Goal: Task Accomplishment & Management: Manage account settings

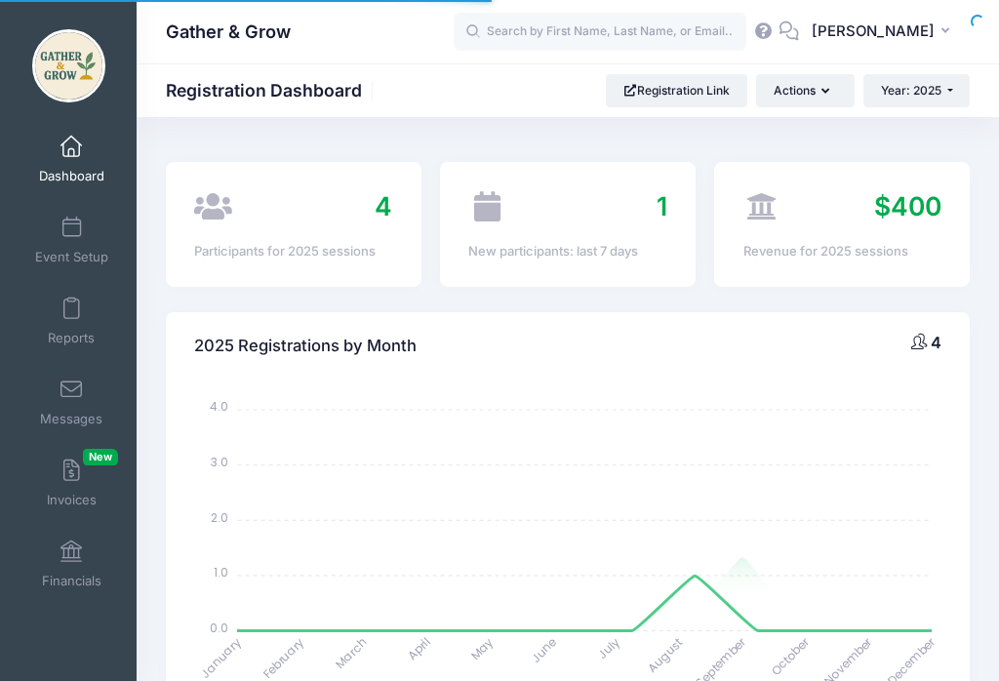
select select
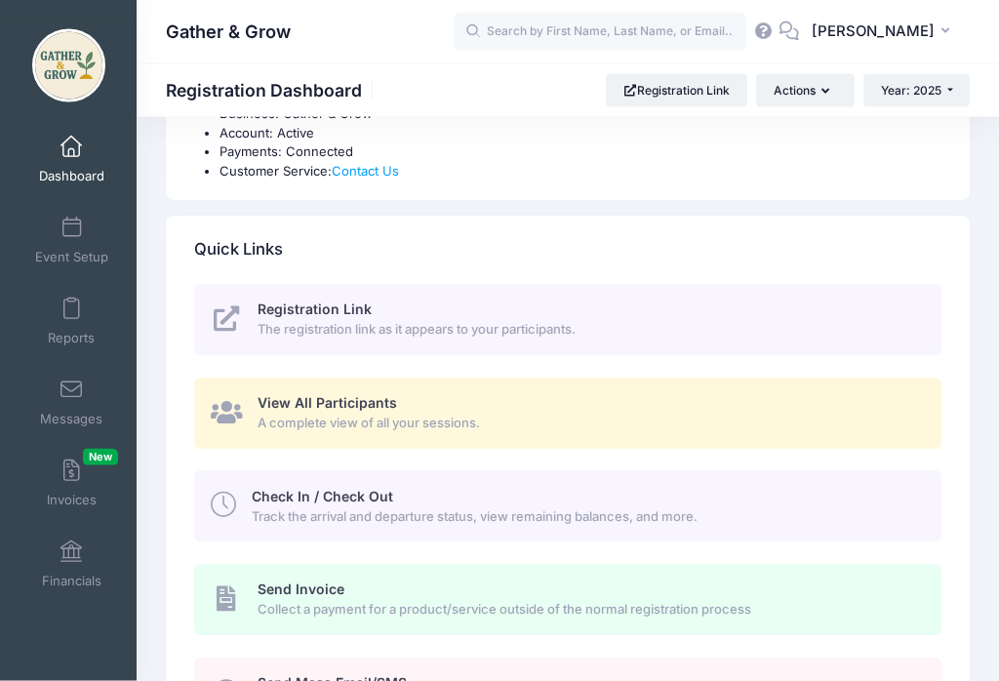
scroll to position [741, 0]
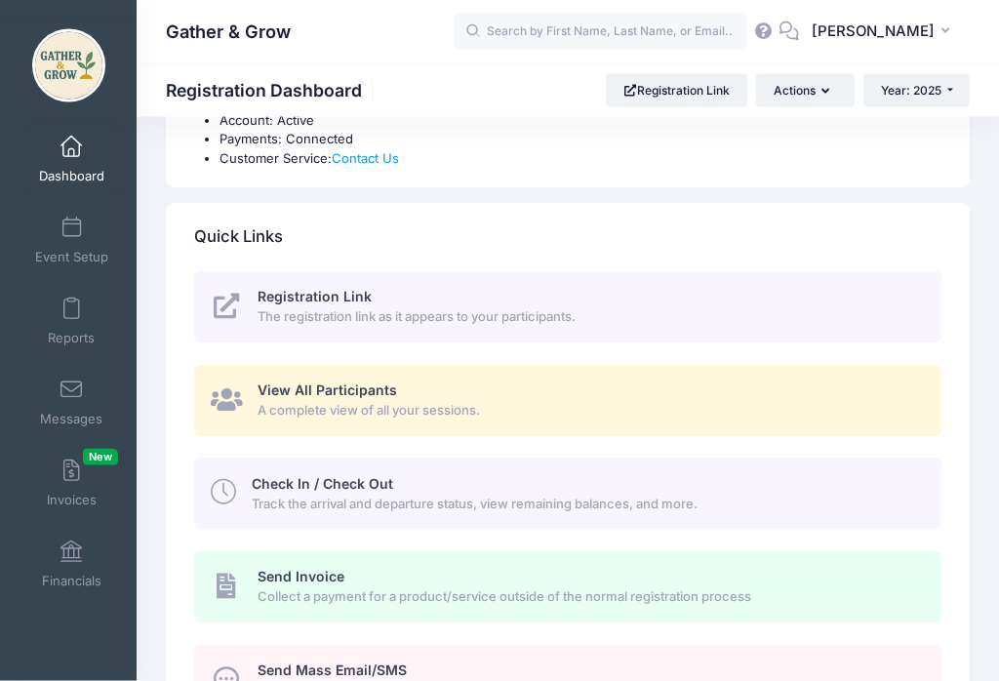
click at [778, 496] on span "Track the arrival and departure status, view remaining balances, and more." at bounding box center [585, 506] width 667 height 20
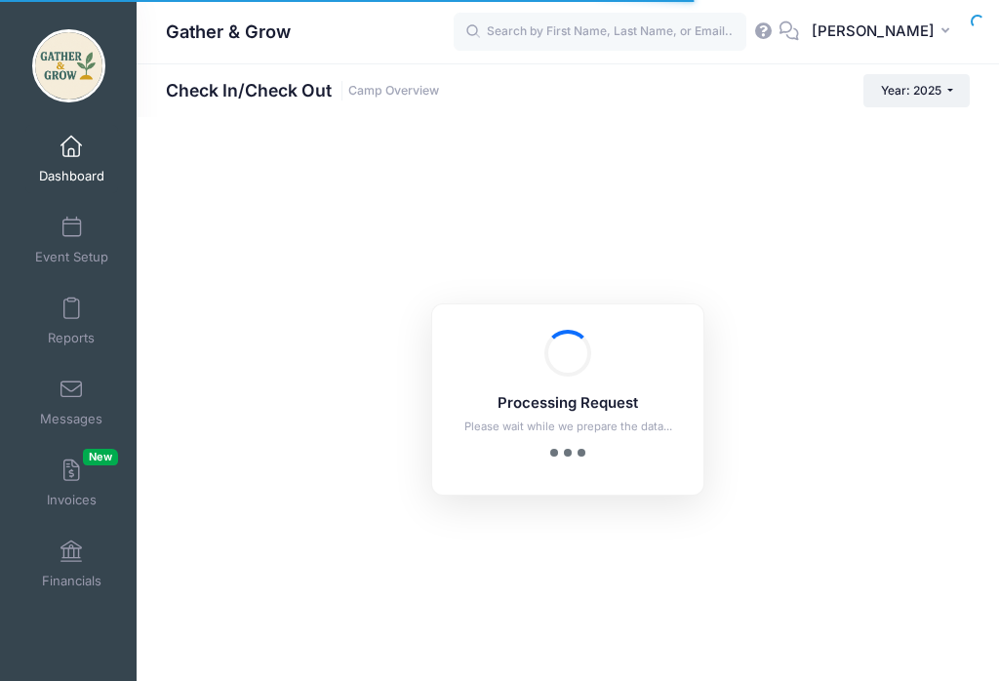
checkbox input "true"
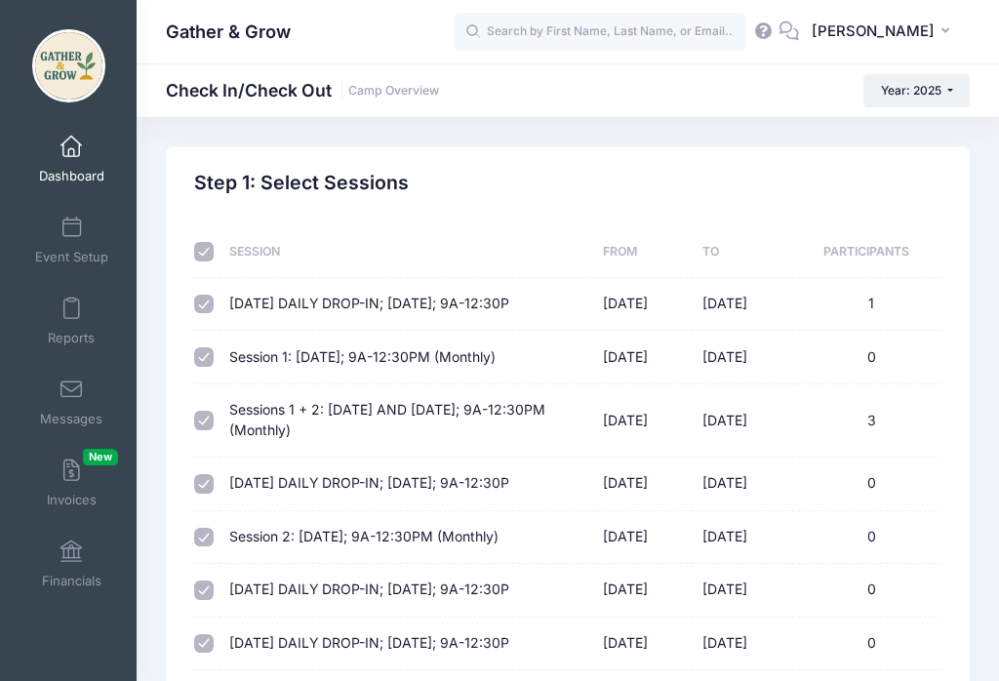
click at [212, 251] on input "checkbox" at bounding box center [204, 252] width 20 height 20
checkbox input "false"
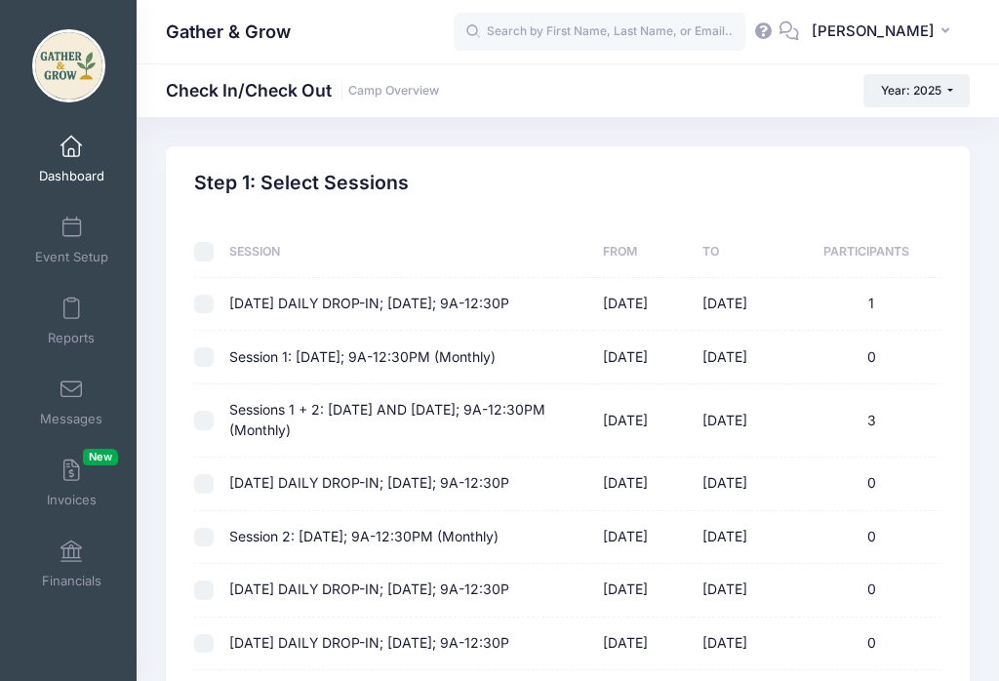
checkbox input "false"
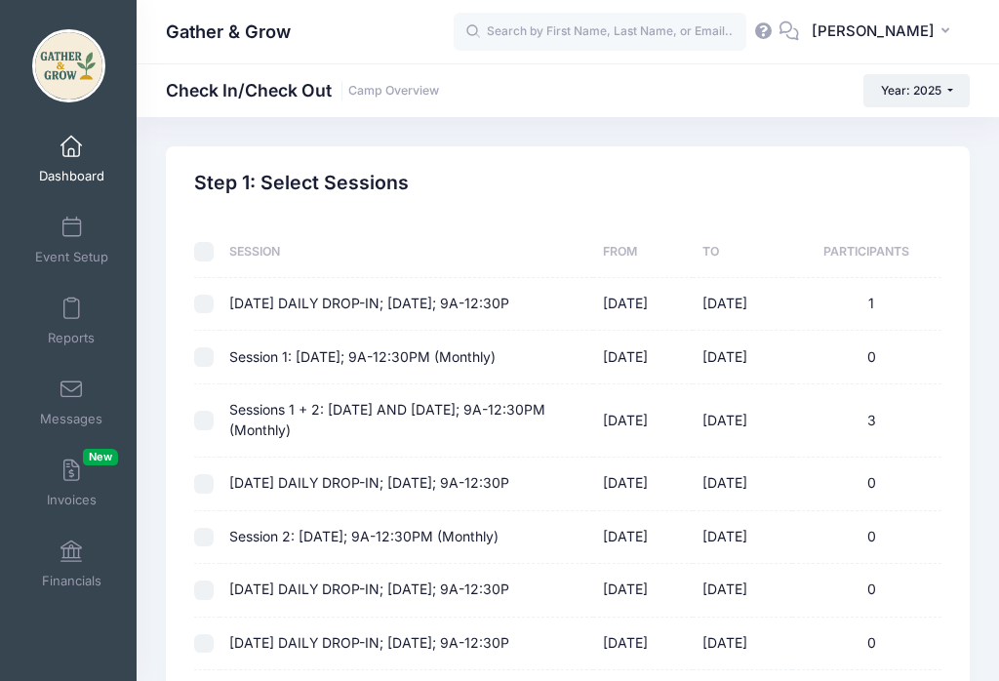
checkbox input "false"
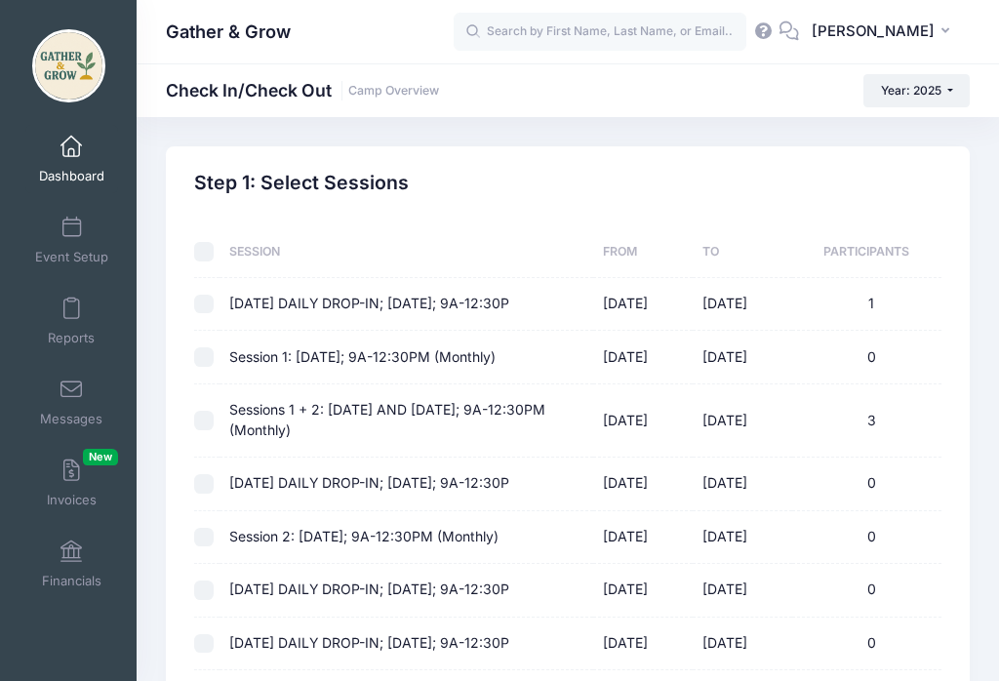
click at [208, 299] on input "checkbox" at bounding box center [204, 305] width 20 height 20
checkbox input "true"
click at [218, 416] on div at bounding box center [206, 421] width 25 height 20
click at [206, 426] on input "checkbox" at bounding box center [204, 421] width 20 height 20
checkbox input "true"
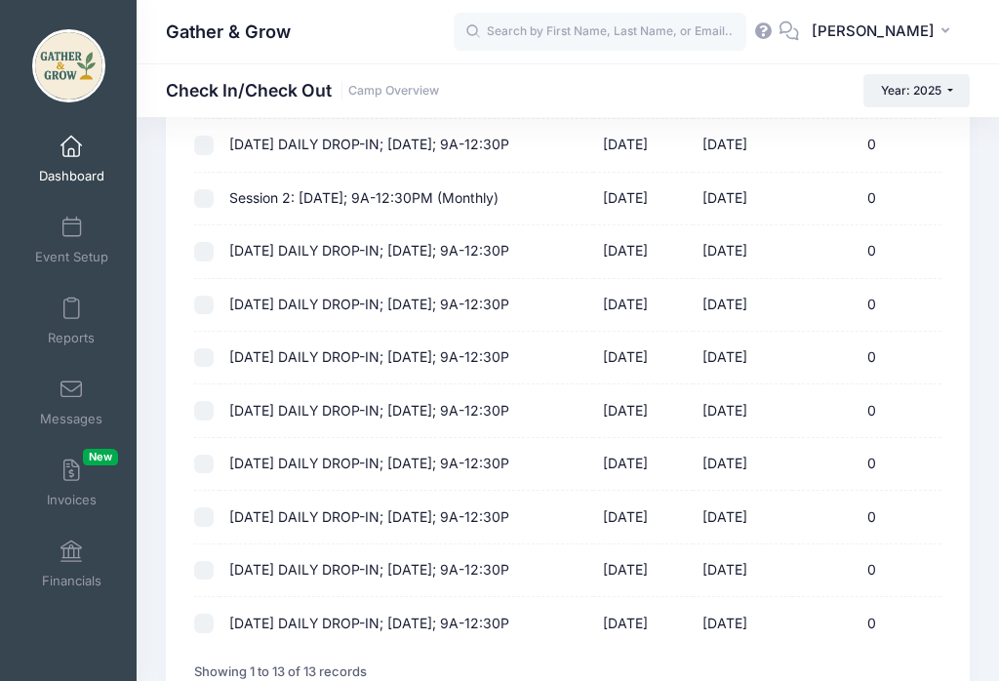
scroll to position [473, 0]
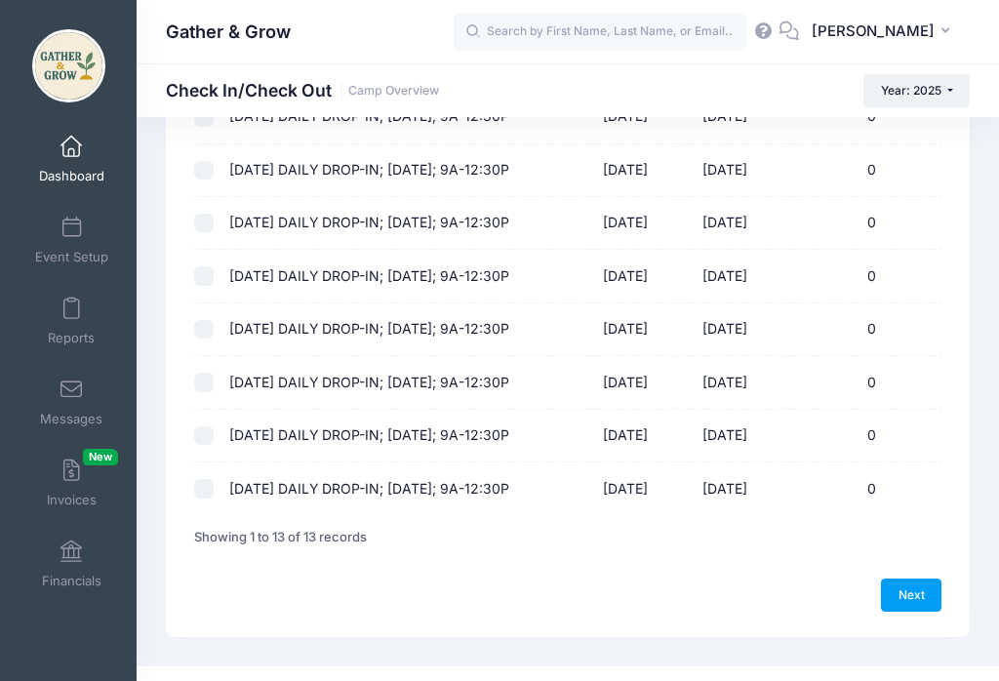
click at [906, 602] on link "Next" at bounding box center [911, 594] width 60 height 33
select select "10"
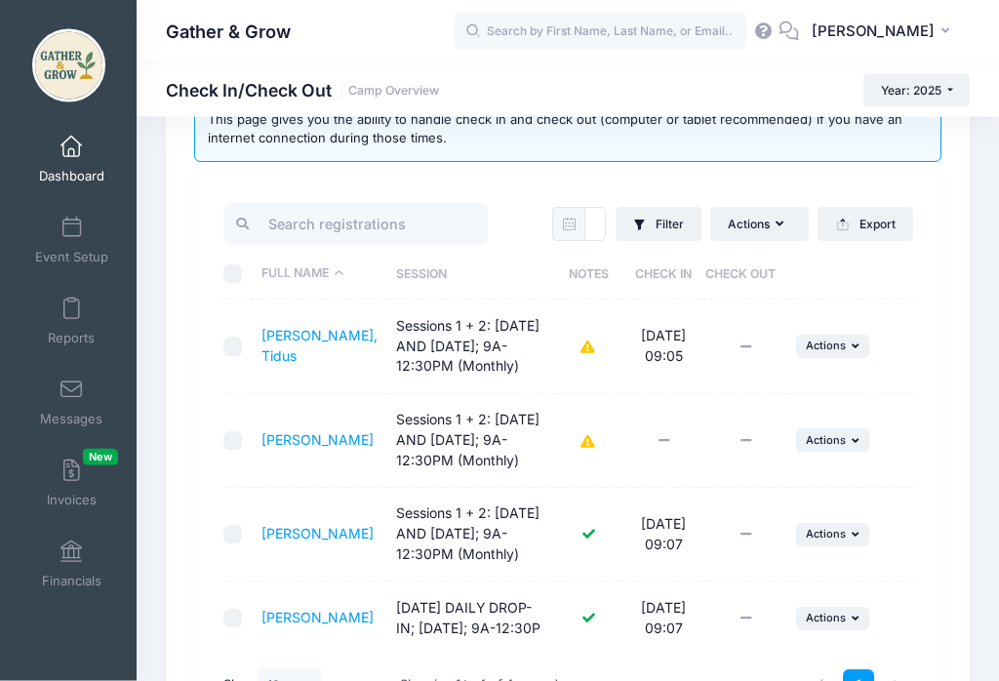
scroll to position [117, 0]
click at [843, 624] on span "Actions" at bounding box center [826, 618] width 40 height 14
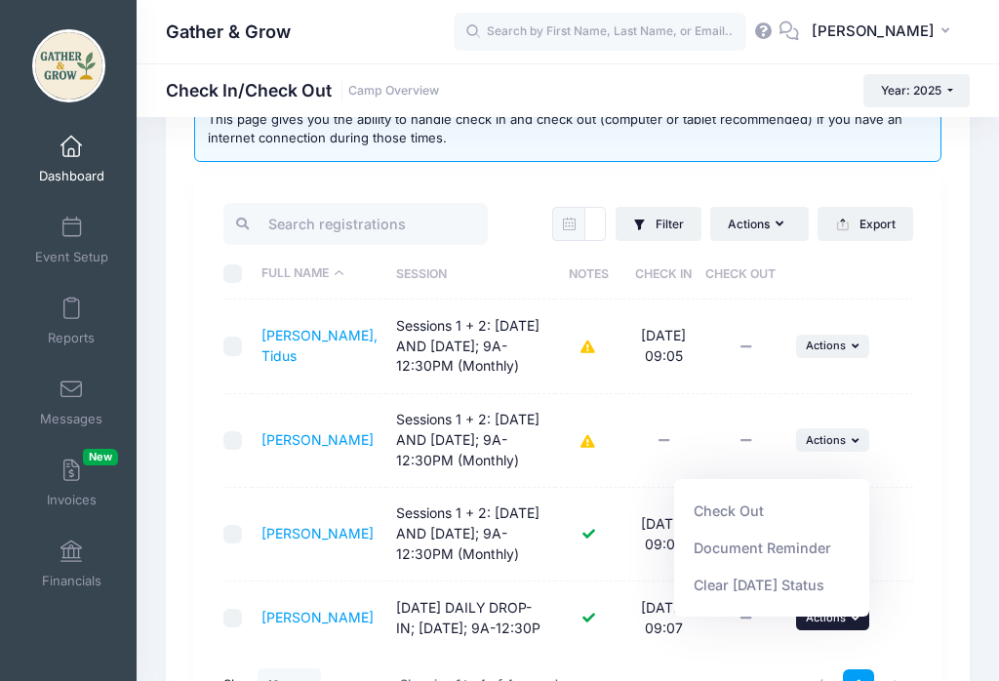
click at [740, 529] on link "Check Out" at bounding box center [772, 510] width 177 height 37
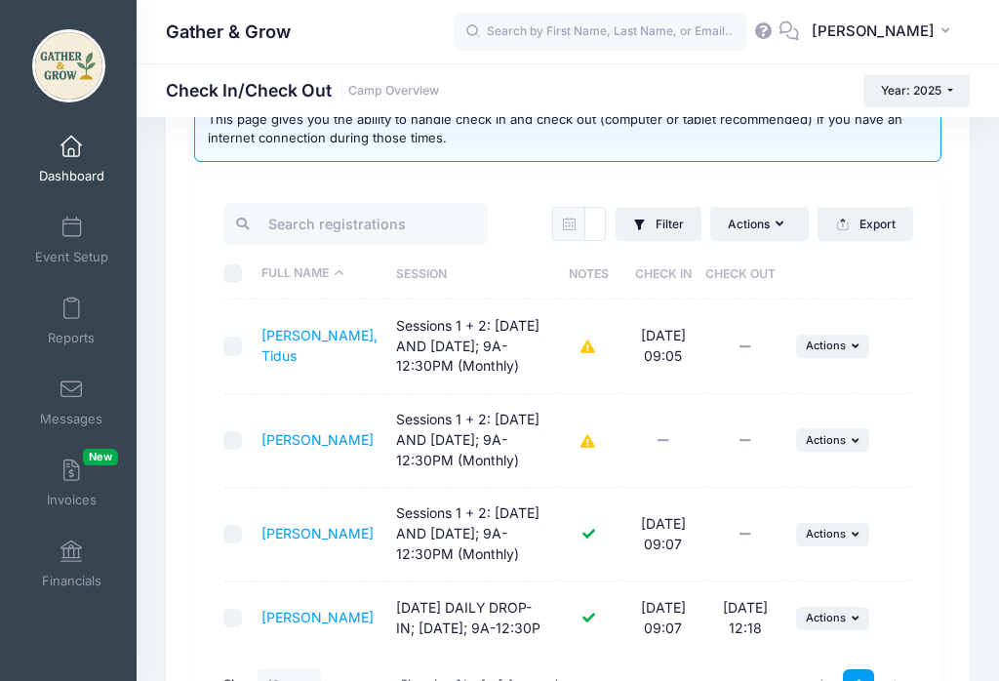
click at [239, 529] on input "checkbox" at bounding box center [233, 535] width 20 height 20
checkbox input "true"
click at [833, 539] on span "Actions" at bounding box center [826, 534] width 40 height 14
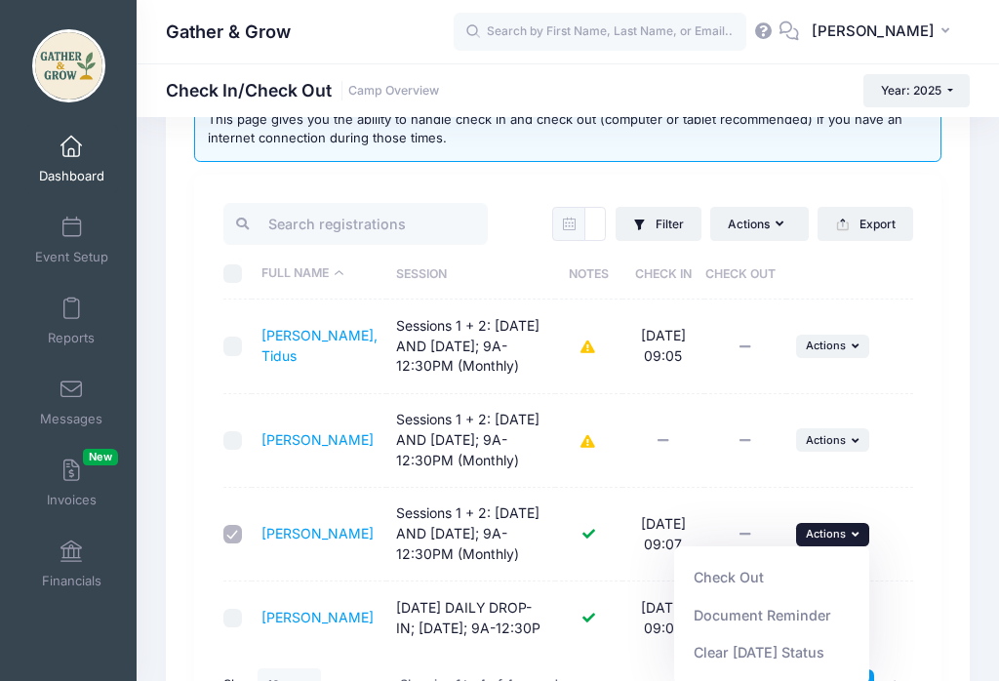
click at [731, 582] on link "Check Out" at bounding box center [772, 577] width 177 height 37
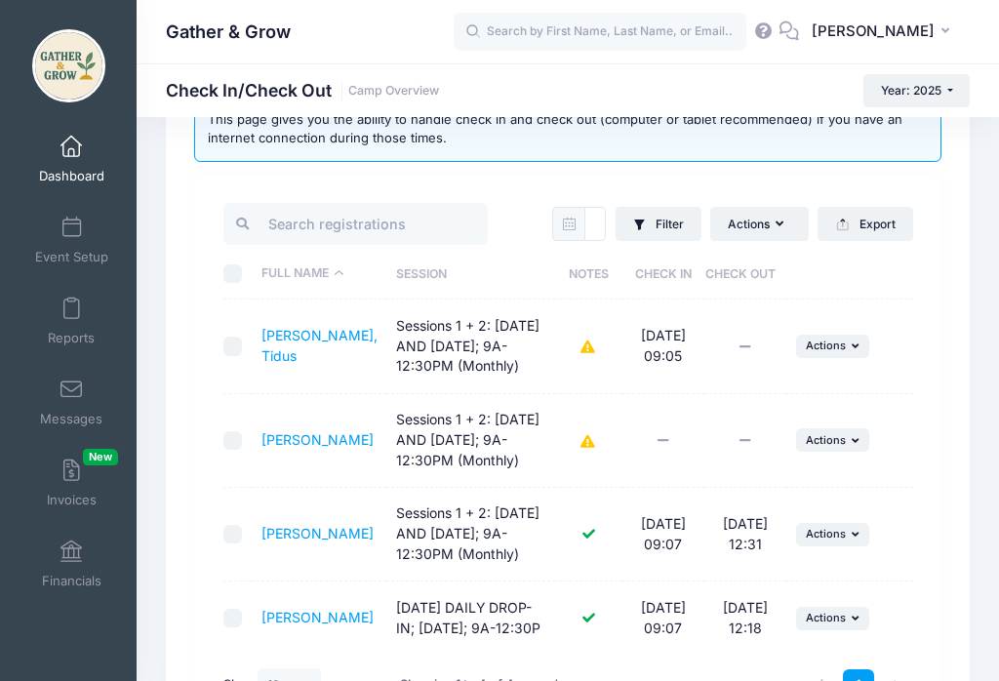
click at [236, 337] on input "checkbox" at bounding box center [233, 347] width 20 height 20
checkbox input "true"
click at [849, 344] on button "... Actions" at bounding box center [833, 346] width 74 height 23
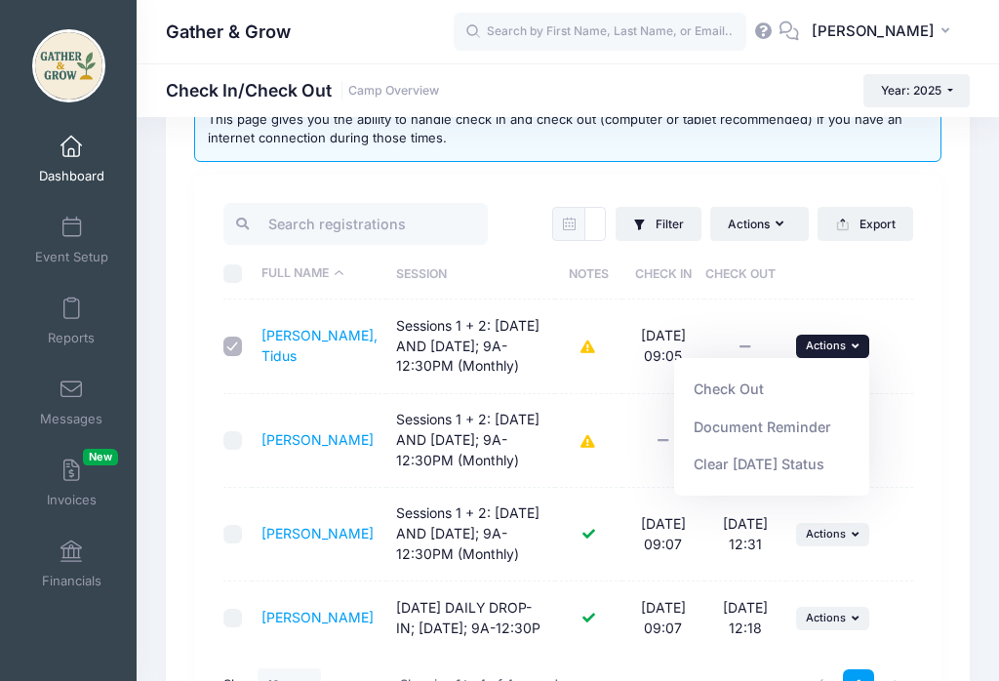
click at [743, 393] on link "Check Out" at bounding box center [772, 389] width 177 height 37
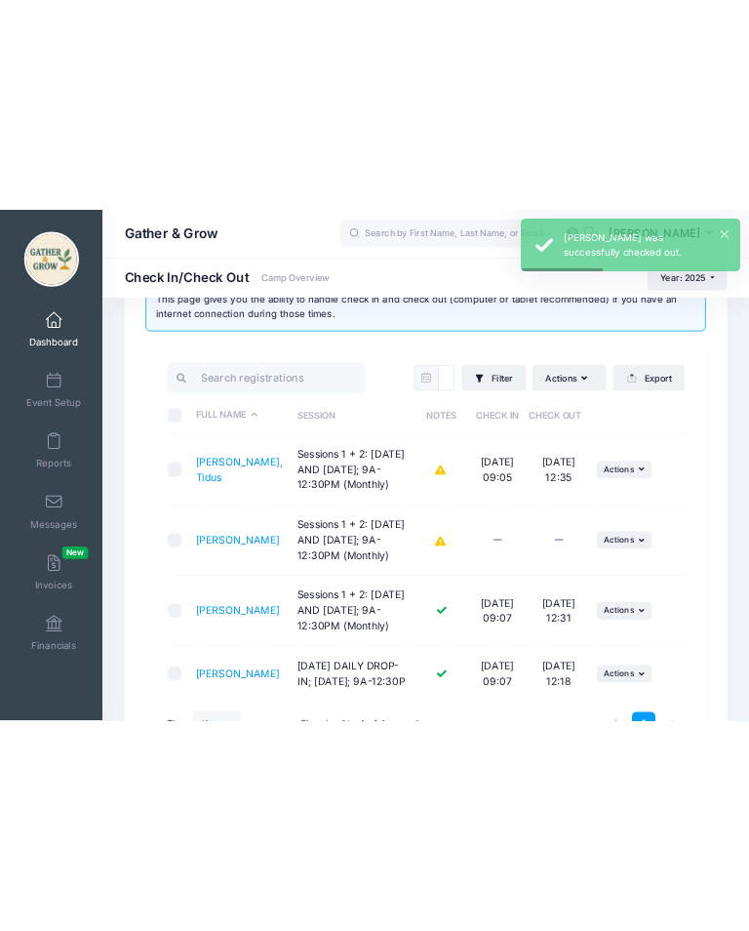
scroll to position [0, 0]
